Goal: Transaction & Acquisition: Subscribe to service/newsletter

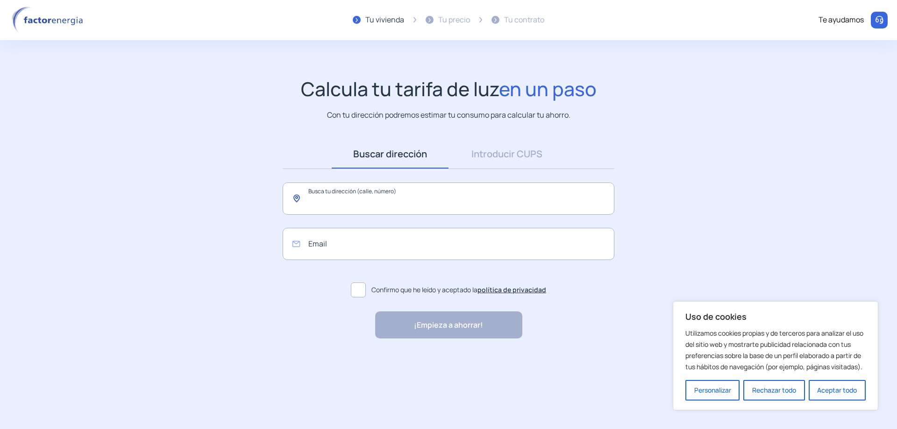
click at [346, 204] on input "text" at bounding box center [449, 199] width 332 height 32
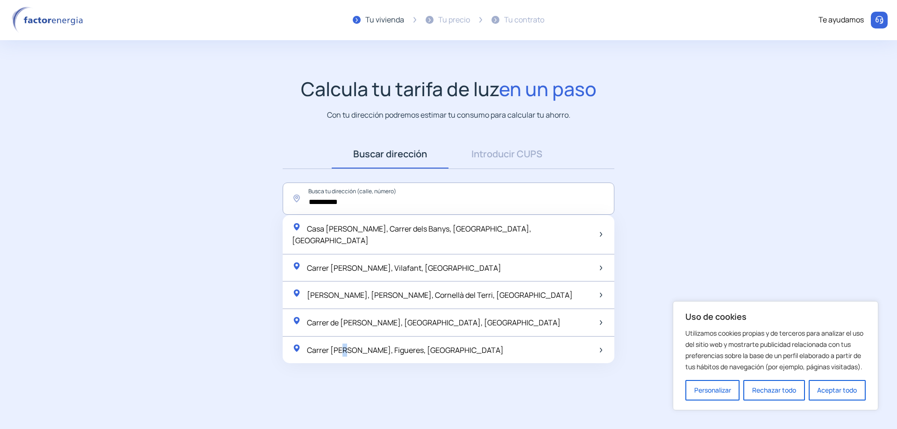
click at [349, 345] on span "Carrer [PERSON_NAME], Figueres, [GEOGRAPHIC_DATA]" at bounding box center [405, 350] width 197 height 10
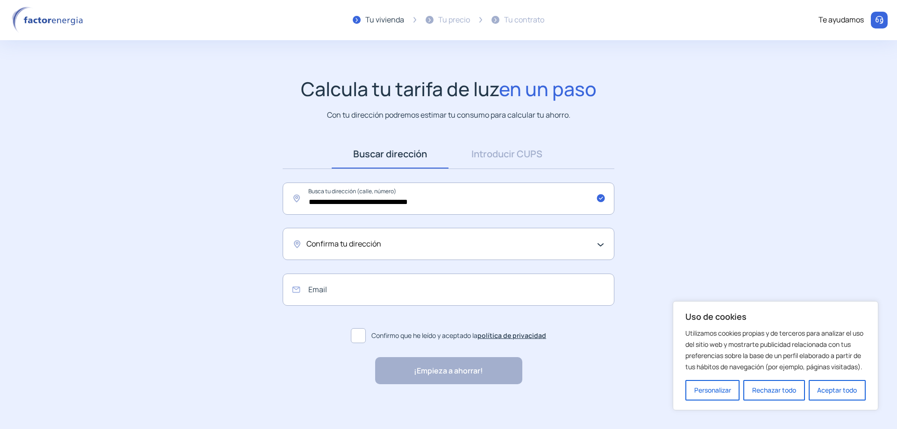
click at [604, 242] on div "Confirma tu dirección" at bounding box center [449, 244] width 332 height 32
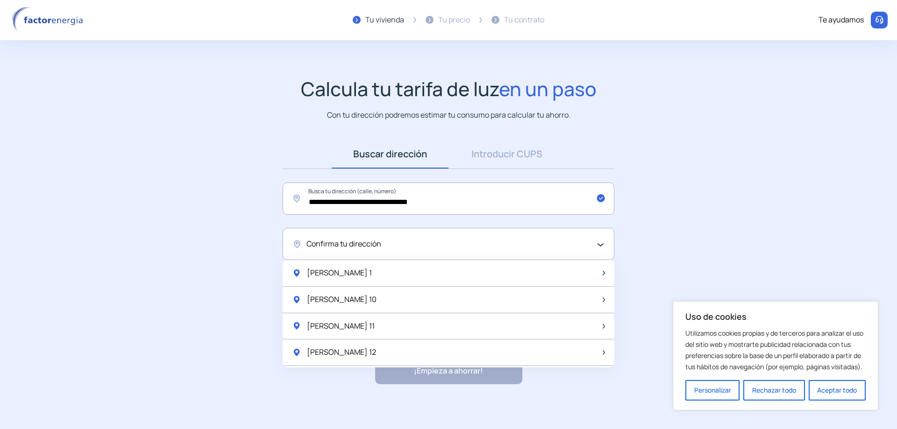
click at [350, 242] on span "Confirma tu dirección" at bounding box center [344, 244] width 75 height 12
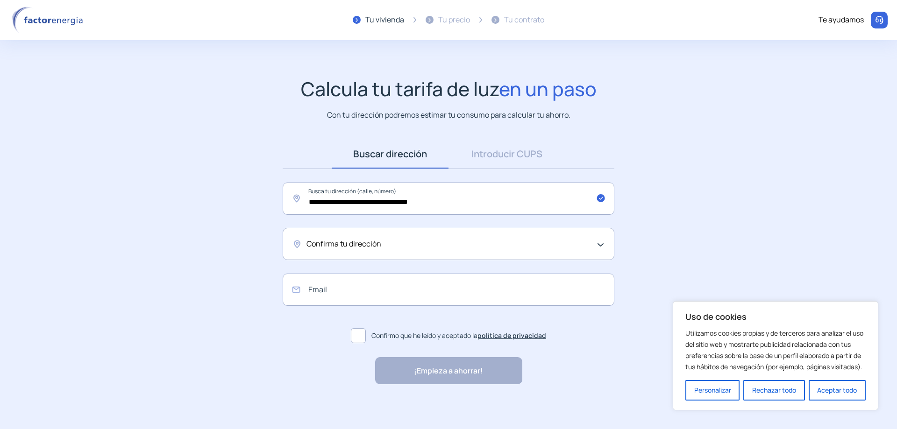
click at [350, 237] on div "Confirma tu dirección" at bounding box center [449, 244] width 332 height 32
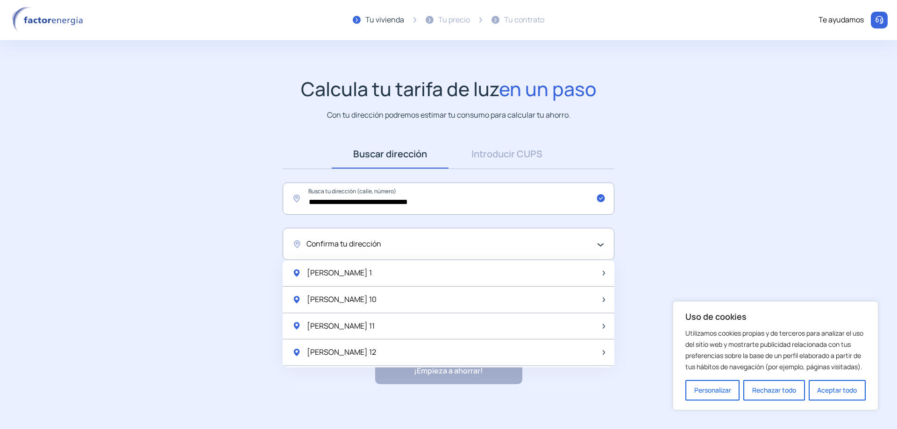
click at [415, 238] on div "Confirma tu dirección" at bounding box center [446, 244] width 279 height 12
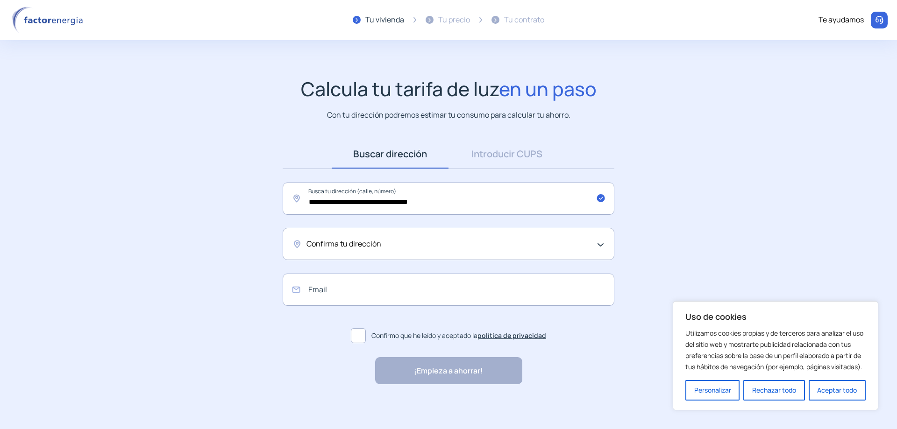
click at [600, 246] on div "Confirma tu dirección" at bounding box center [449, 244] width 332 height 32
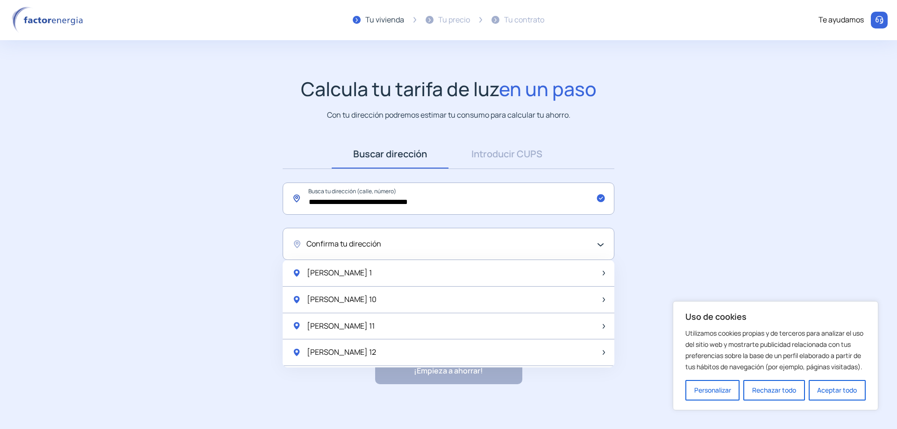
click at [376, 200] on input "**********" at bounding box center [449, 199] width 332 height 32
click at [356, 222] on div "[STREET_ADDRESS][PERSON_NAME]" at bounding box center [366, 228] width 148 height 13
type input "**********"
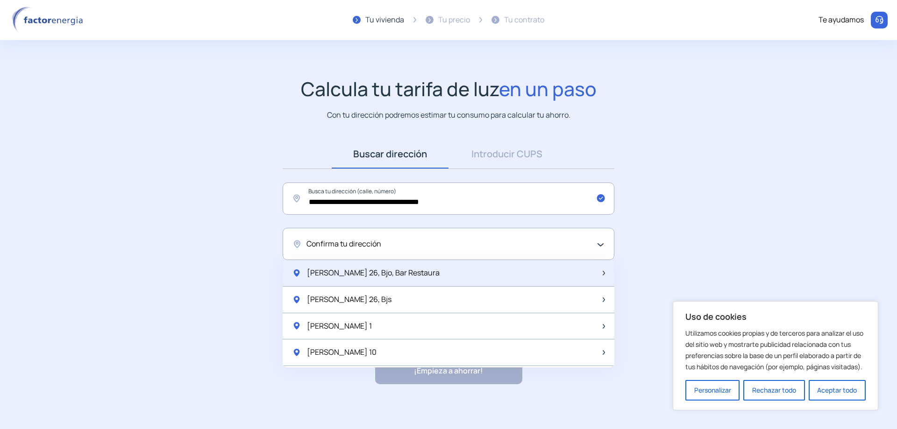
click at [337, 275] on span "[PERSON_NAME] 26, Bjo, Bar Restaura" at bounding box center [373, 273] width 133 height 12
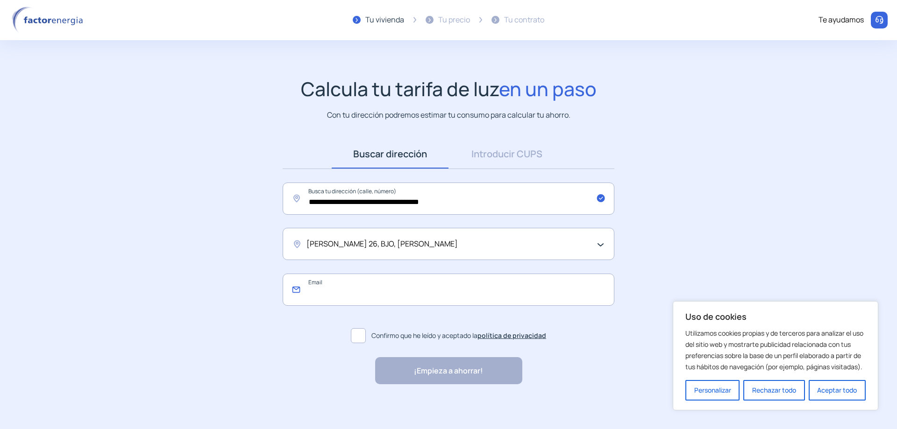
click at [320, 292] on input "email" at bounding box center [449, 290] width 332 height 32
type input "**********"
click at [357, 333] on span at bounding box center [358, 335] width 15 height 15
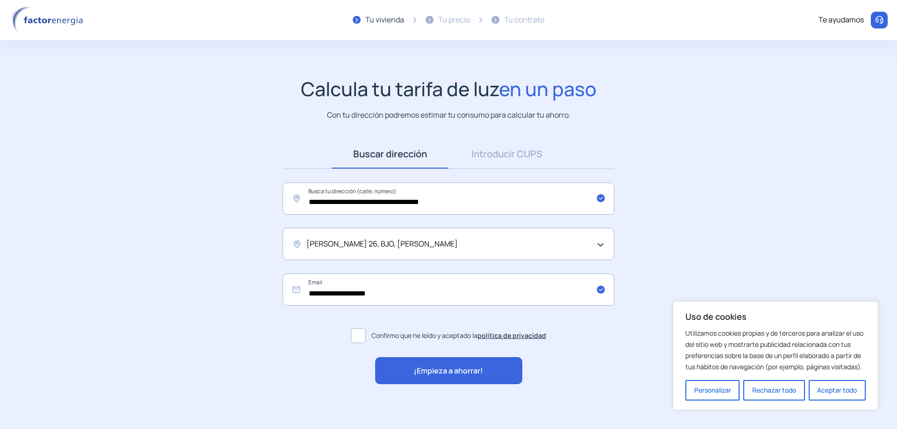
click at [431, 368] on span "¡Empieza a ahorrar!" at bounding box center [448, 371] width 69 height 12
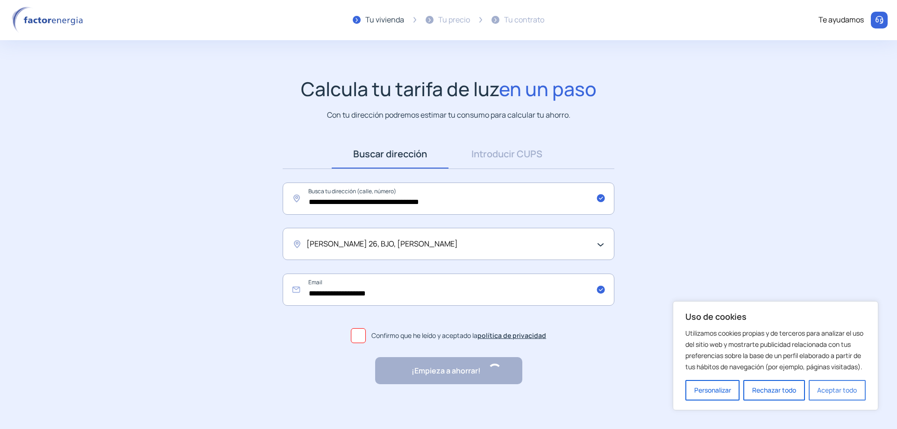
click at [841, 391] on button "Aceptar todo" at bounding box center [837, 390] width 57 height 21
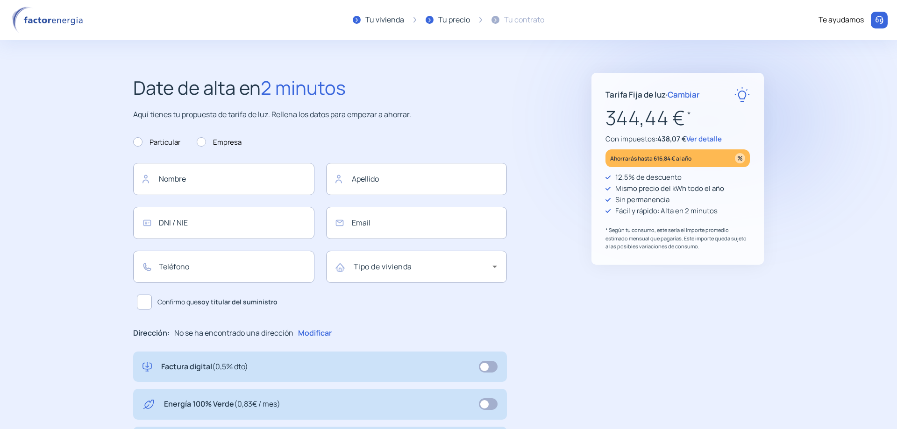
type input "**********"
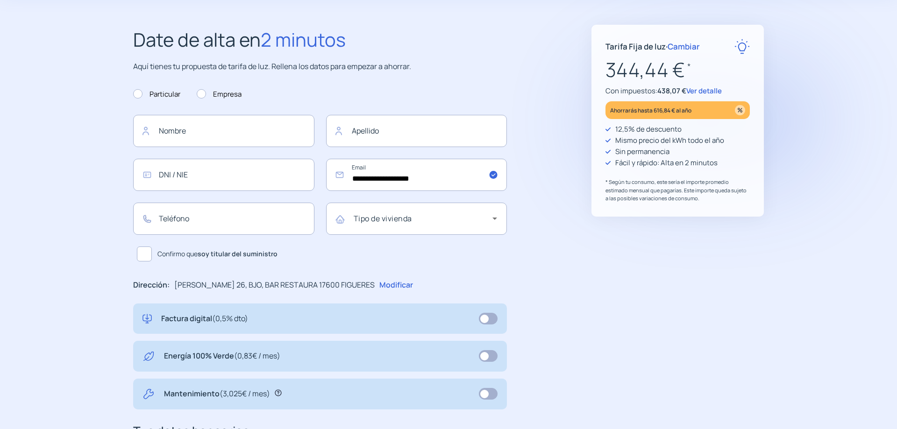
scroll to position [27, 0]
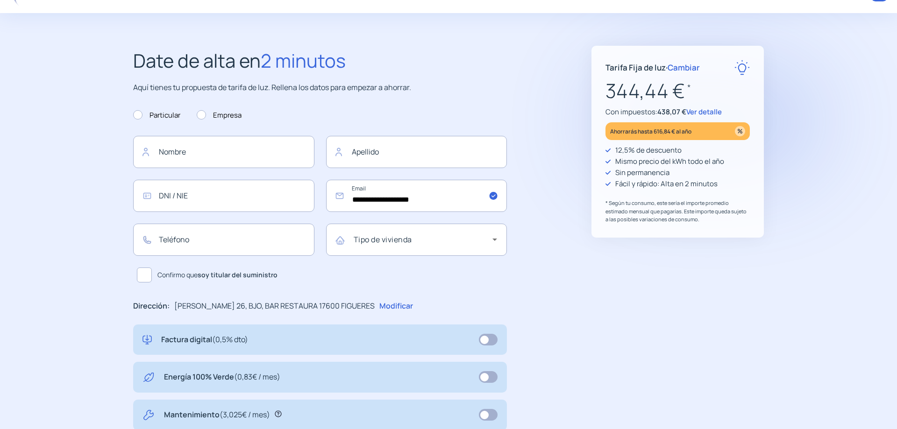
click at [684, 67] on span "Cambiar" at bounding box center [684, 67] width 32 height 11
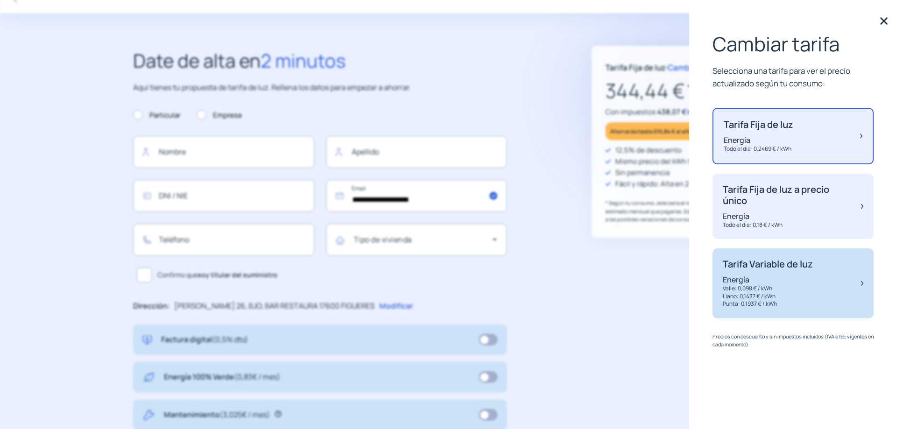
click at [756, 284] on p "Energía" at bounding box center [768, 280] width 90 height 10
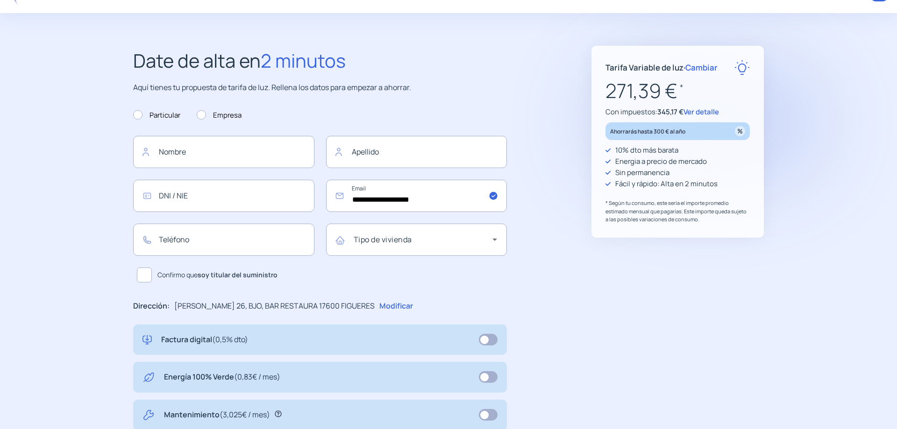
click at [704, 68] on span "Cambiar" at bounding box center [701, 67] width 32 height 11
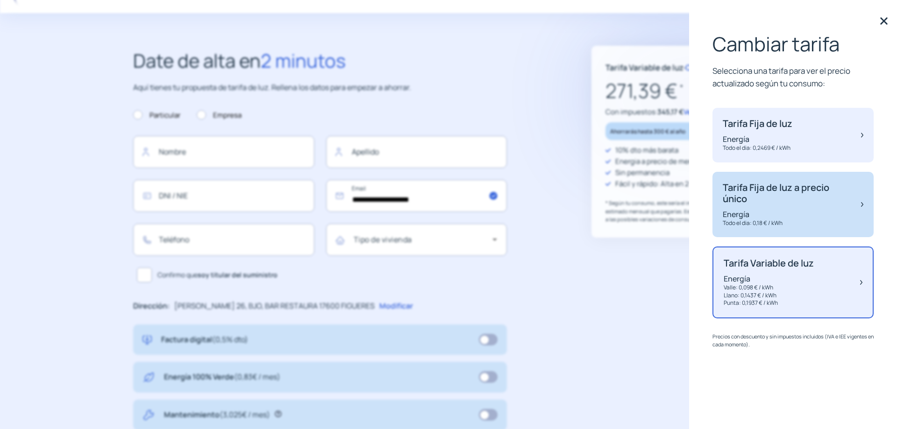
click at [758, 193] on p "Tarifa Fija de luz a precio único" at bounding box center [787, 193] width 129 height 22
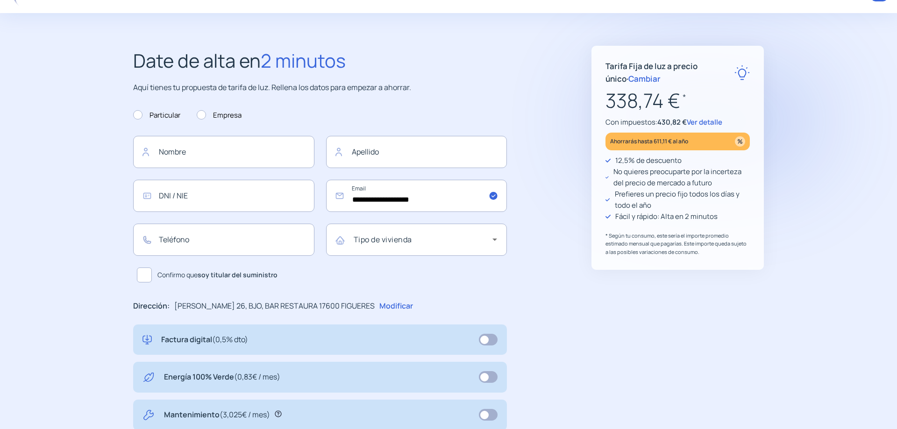
click at [713, 122] on span "Ver detalle" at bounding box center [705, 122] width 36 height 10
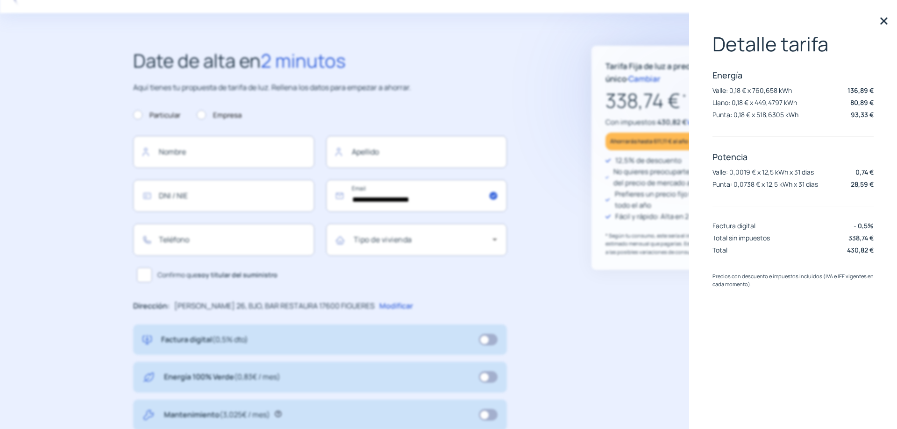
click at [883, 21] on img at bounding box center [884, 21] width 14 height 14
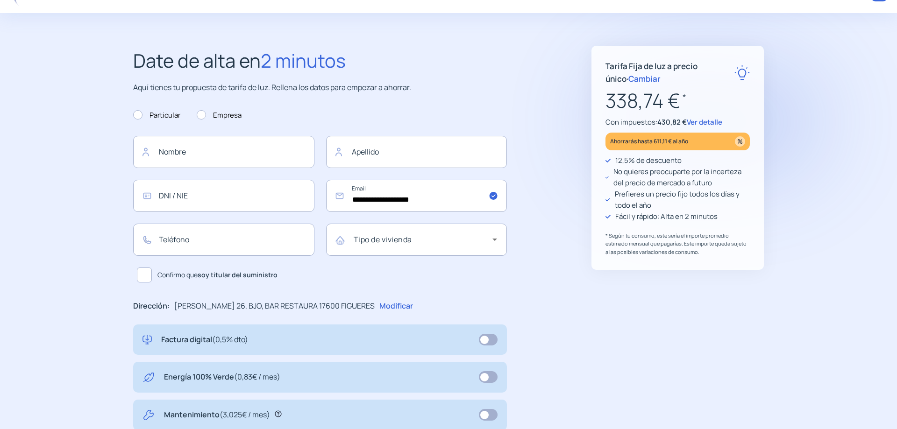
click at [628, 78] on span "Cambiar" at bounding box center [644, 78] width 32 height 11
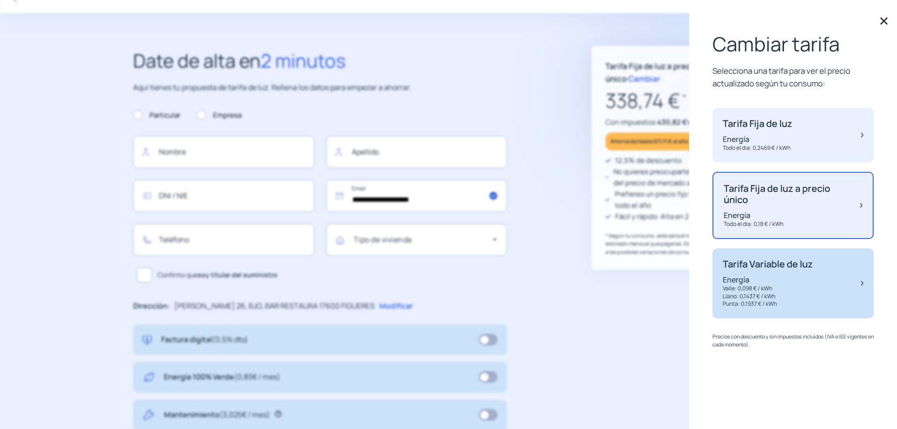
click at [751, 272] on div "Tarifa Variable de luz Energía Valle: 0,098 € / kWh Llano: 0,1437 € / kWh Punta…" at bounding box center [768, 284] width 90 height 50
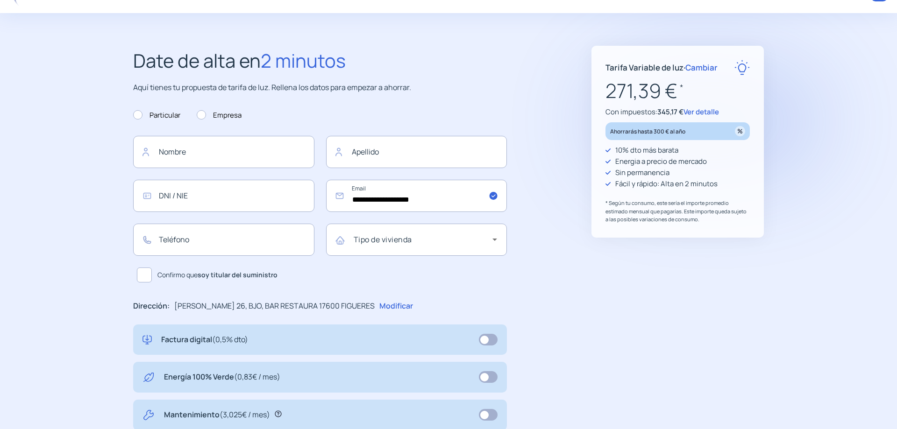
click at [713, 114] on span "Ver detalle" at bounding box center [702, 112] width 36 height 10
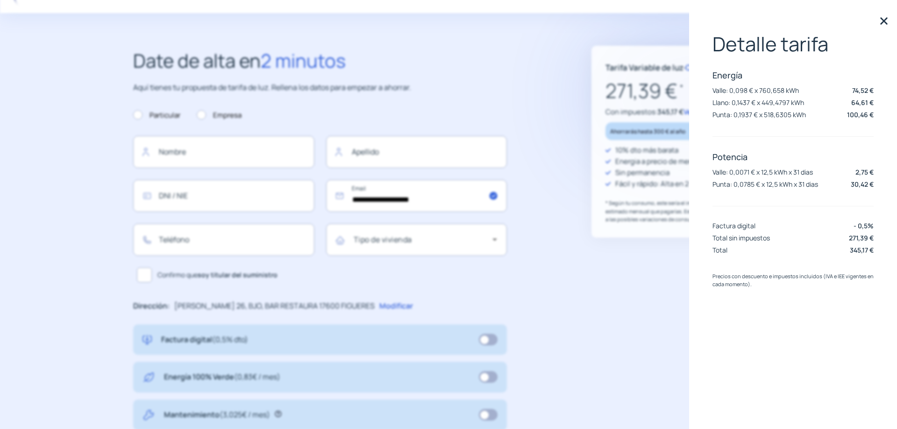
click at [883, 24] on img at bounding box center [884, 21] width 14 height 14
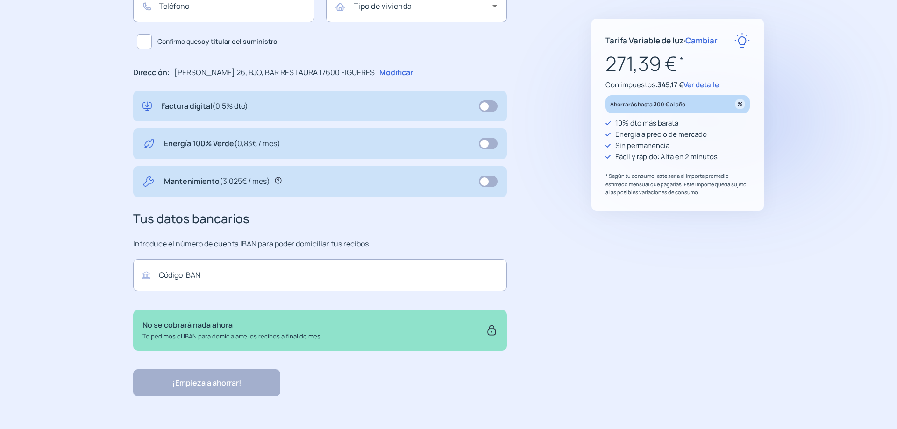
scroll to position [74, 0]
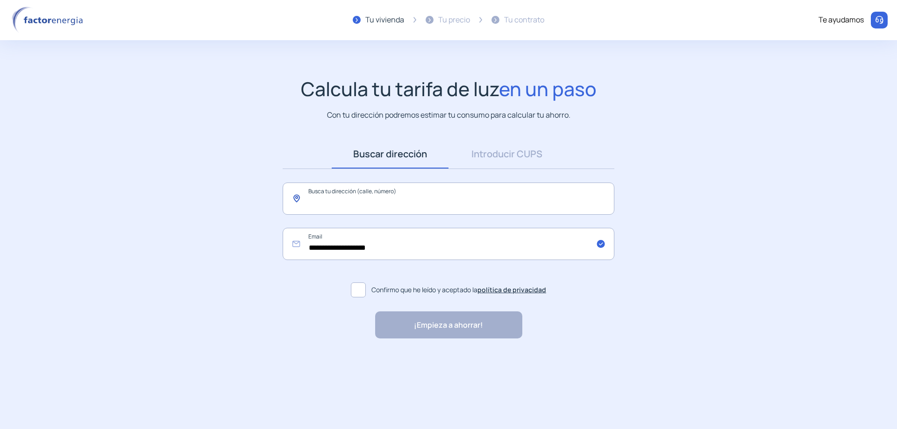
click at [362, 191] on input "text" at bounding box center [449, 199] width 332 height 32
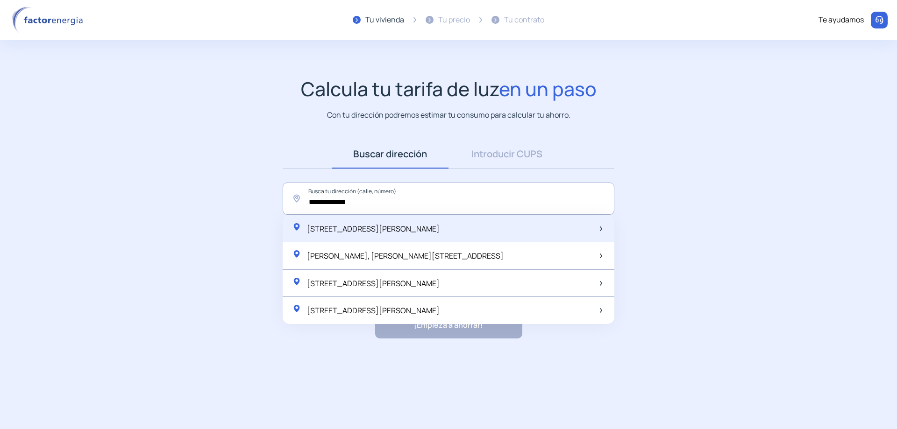
click at [344, 225] on span "[STREET_ADDRESS][PERSON_NAME]" at bounding box center [373, 229] width 133 height 10
type input "**********"
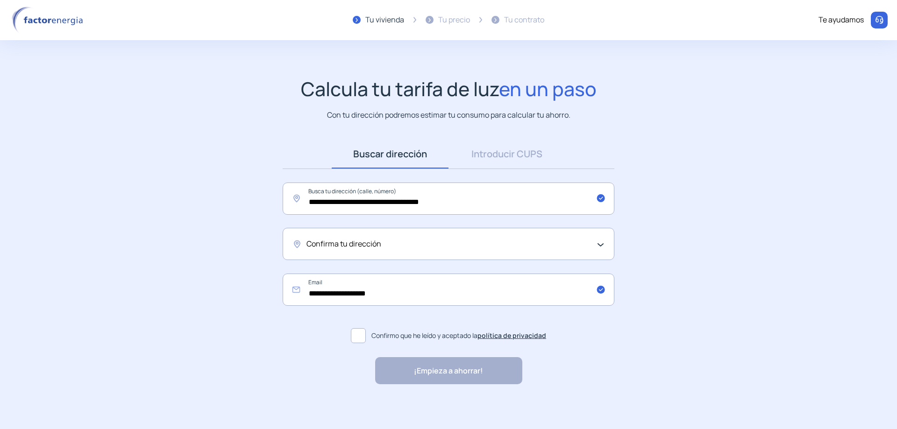
click at [328, 242] on span "Confirma tu dirección" at bounding box center [344, 244] width 75 height 12
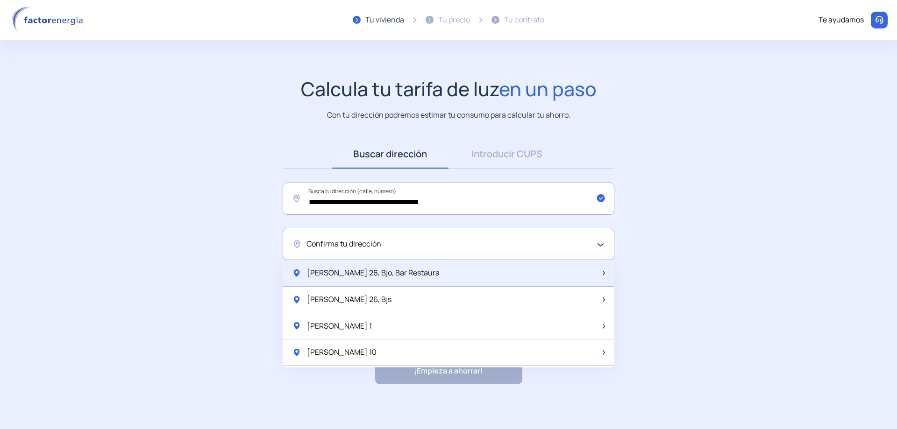
click at [336, 278] on span "[PERSON_NAME] 26, Bjo, Bar Restaura" at bounding box center [373, 273] width 133 height 12
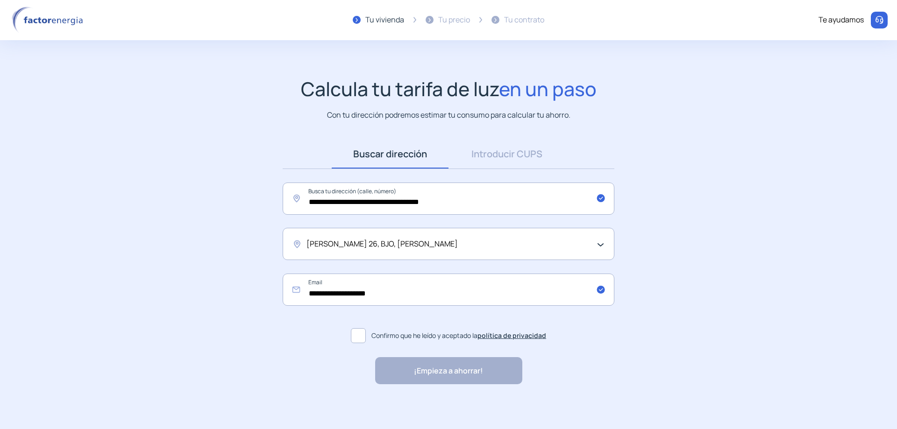
click at [355, 337] on span at bounding box center [358, 335] width 15 height 15
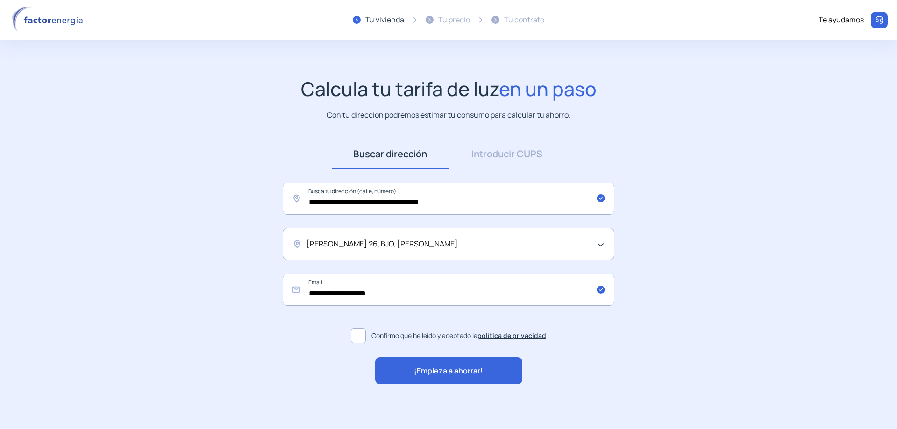
click at [442, 370] on span "¡Empieza a ahorrar!" at bounding box center [448, 371] width 69 height 12
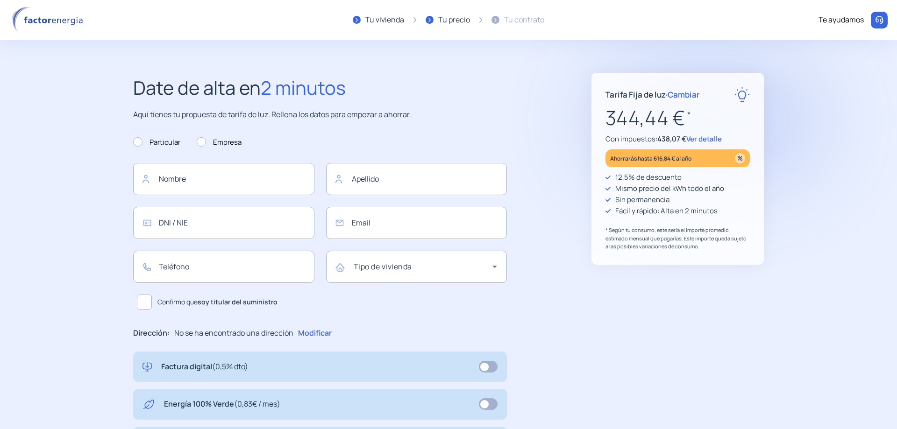
type input "**********"
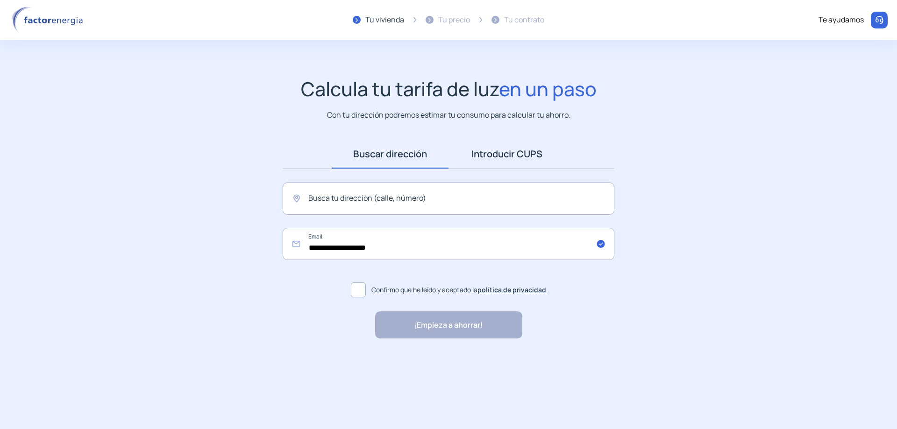
click at [521, 156] on link "Introducir CUPS" at bounding box center [507, 154] width 117 height 29
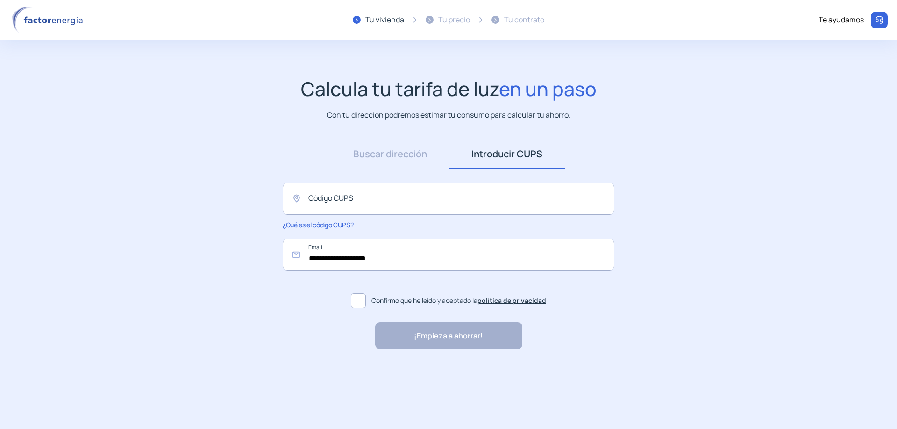
click at [498, 158] on link "Introducir CUPS" at bounding box center [507, 154] width 117 height 29
click at [408, 195] on input "text" at bounding box center [449, 199] width 332 height 32
click at [354, 298] on span at bounding box center [358, 300] width 15 height 15
click at [436, 342] on div "¡Empieza a ahorrar! "Excelente servicio y atención al cliente" "Respeto por el …" at bounding box center [448, 335] width 147 height 27
click at [418, 197] on input "**********" at bounding box center [449, 199] width 332 height 32
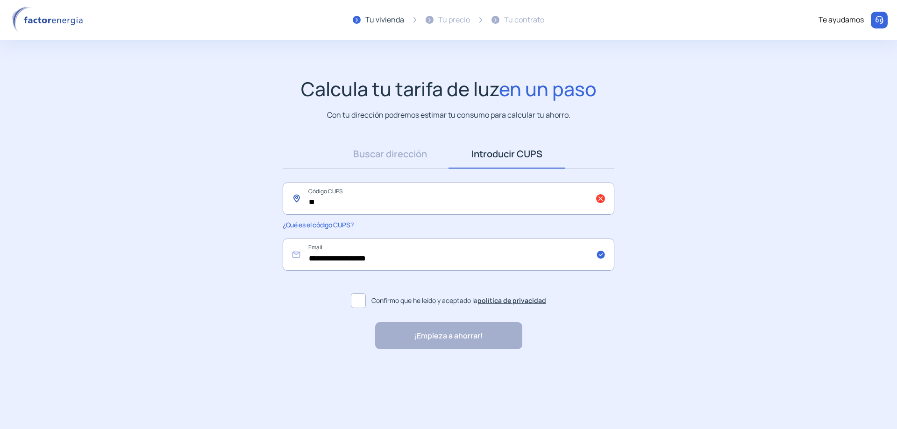
type input "*"
